Goal: Transaction & Acquisition: Subscribe to service/newsletter

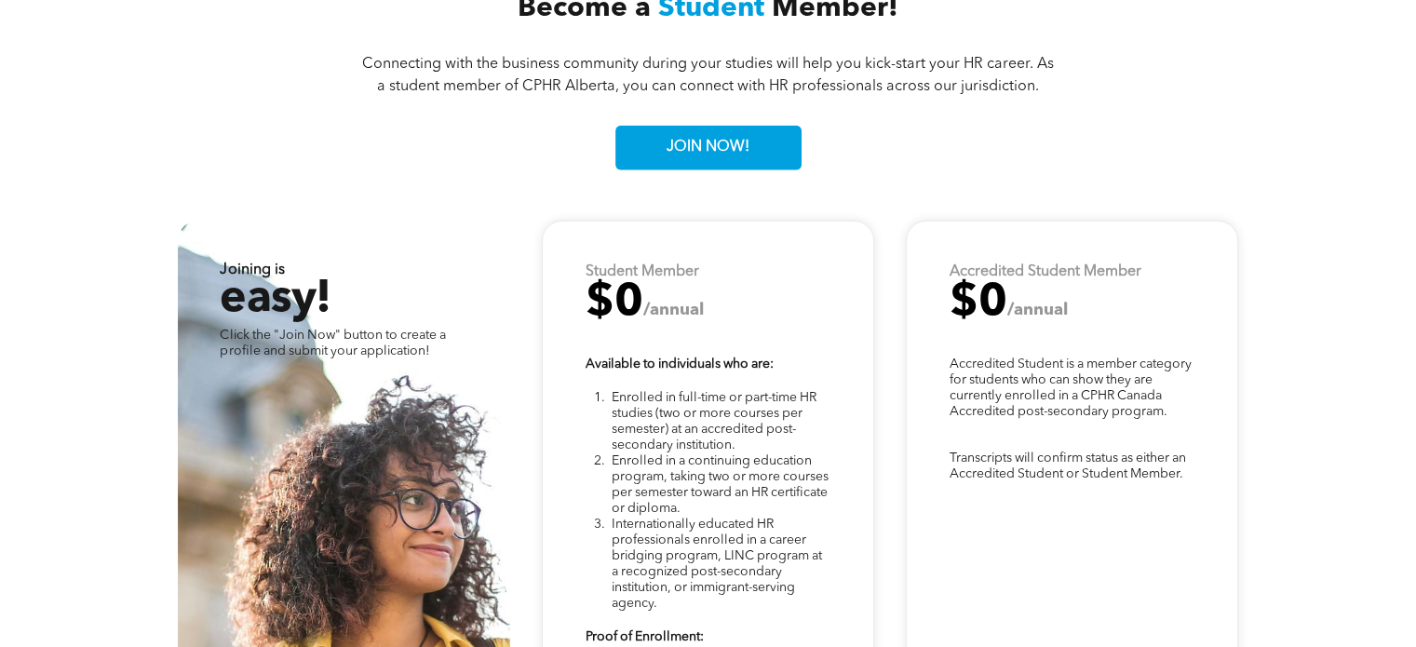
scroll to position [4617, 0]
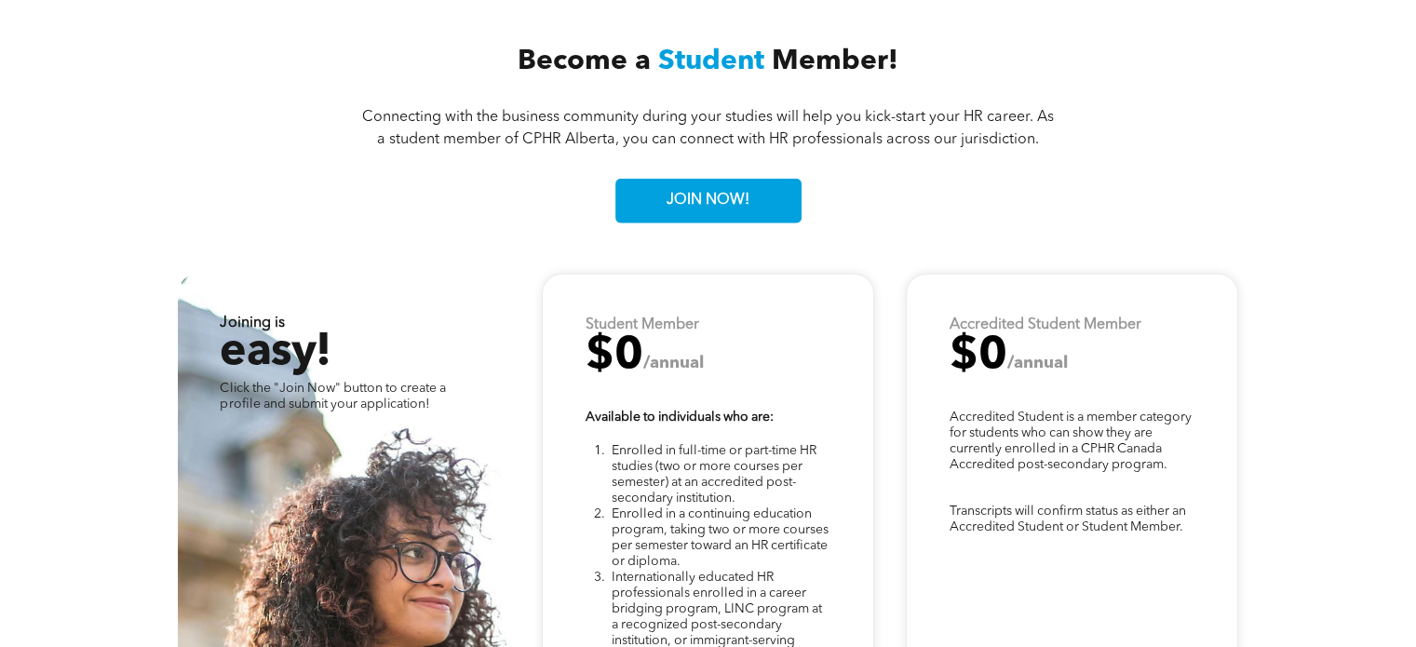
click at [704, 356] on h2 "$0 /annual" at bounding box center [709, 356] width 246 height 45
click at [667, 334] on h2 "$0 /annual" at bounding box center [709, 356] width 246 height 45
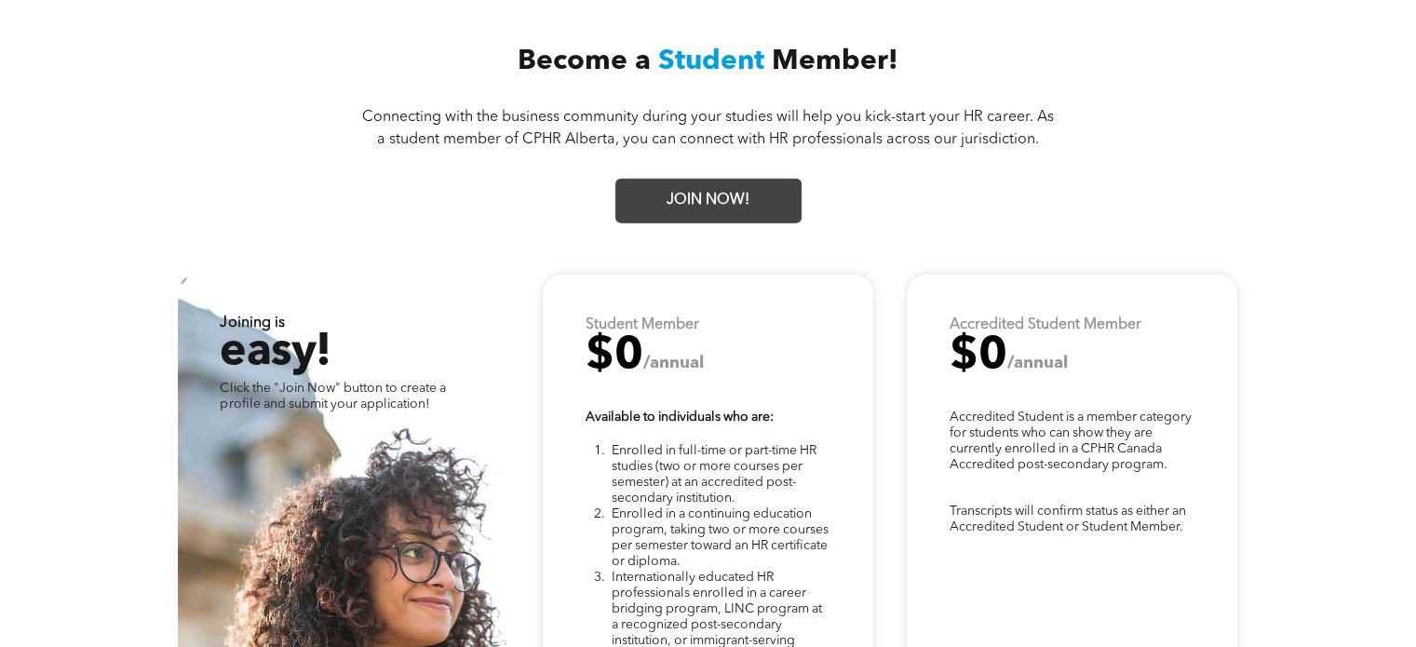
click at [722, 200] on span "JOIN NOW!" at bounding box center [708, 200] width 96 height 36
click at [724, 190] on span "JOIN NOW!" at bounding box center [708, 200] width 96 height 36
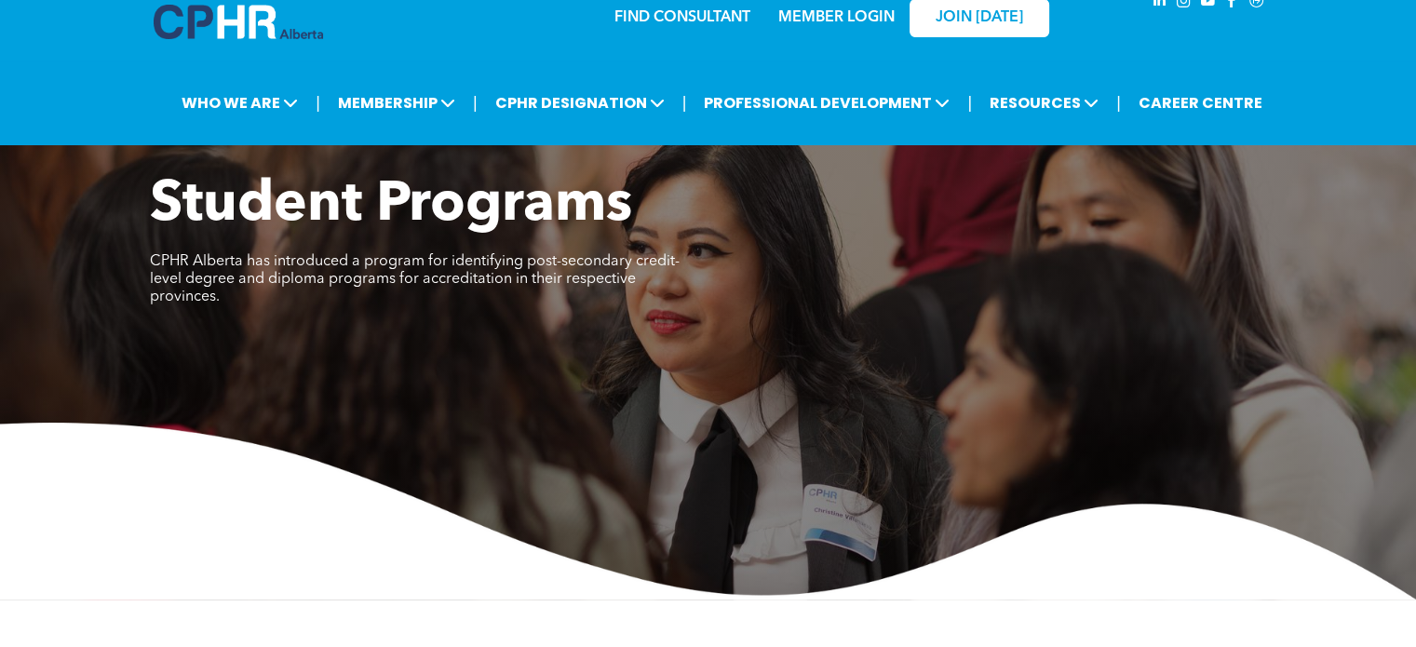
scroll to position [0, 0]
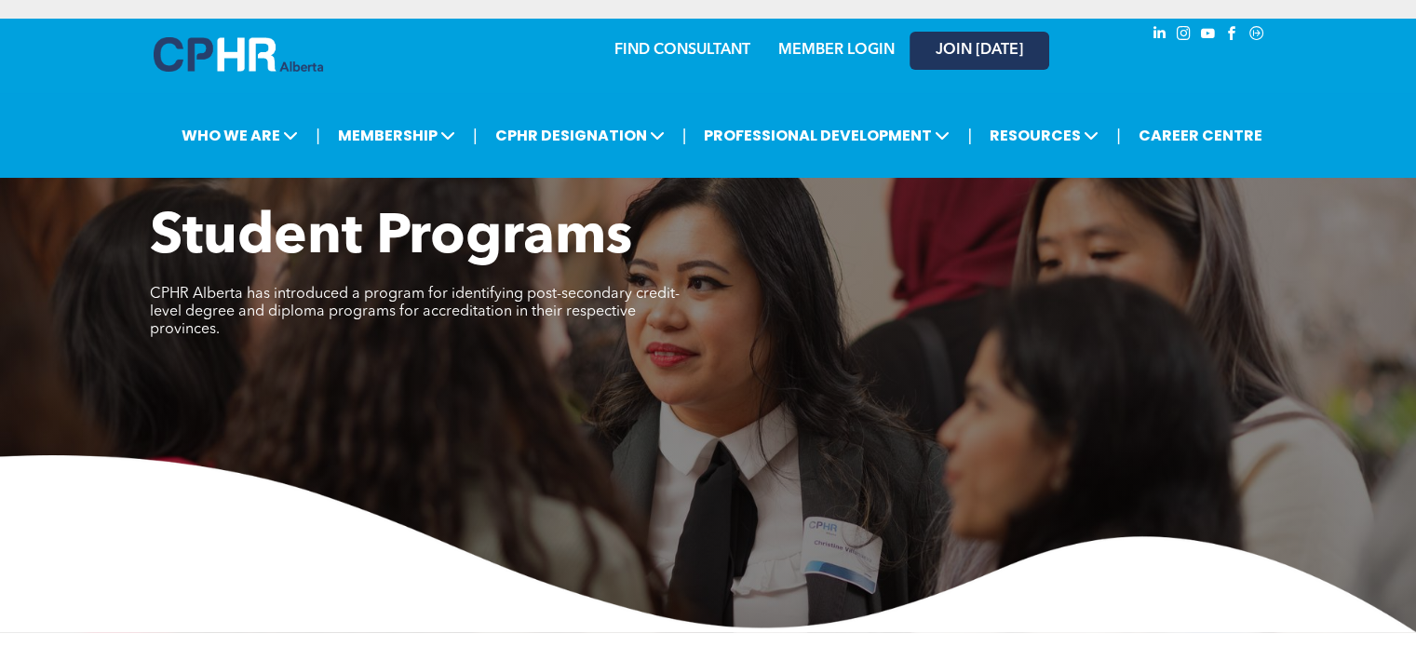
click at [1037, 51] on link "JOIN [DATE]" at bounding box center [980, 51] width 140 height 38
